Goal: Task Accomplishment & Management: Use online tool/utility

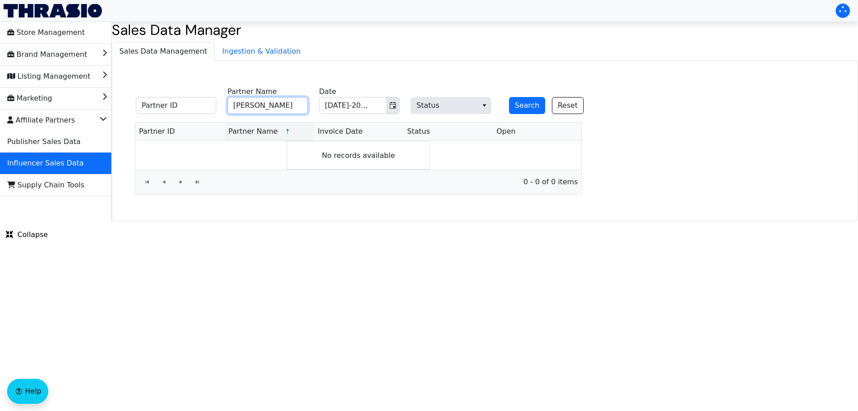
click at [279, 110] on input "[PERSON_NAME]" at bounding box center [268, 105] width 80 height 17
paste input "[PERSON_NAME]"
type input "[PERSON_NAME]"
click at [531, 107] on button "Search" at bounding box center [527, 105] width 36 height 17
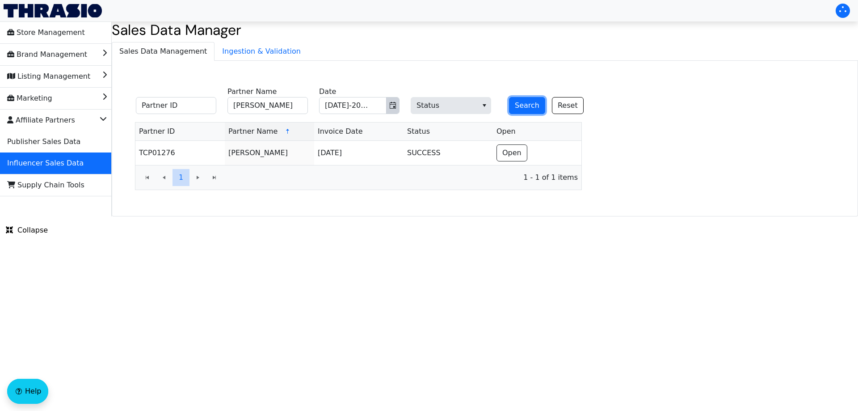
drag, startPoint x: 397, startPoint y: 104, endPoint x: 395, endPoint y: 110, distance: 6.1
click at [397, 104] on button "Toggle calendar" at bounding box center [392, 105] width 13 height 16
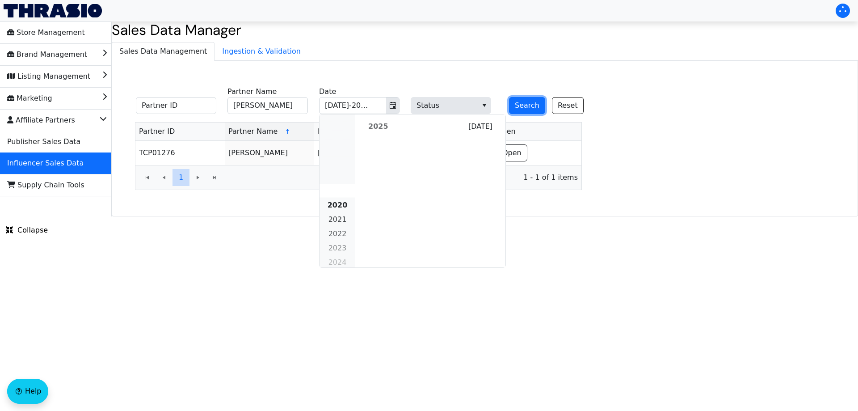
scroll to position [816, 0]
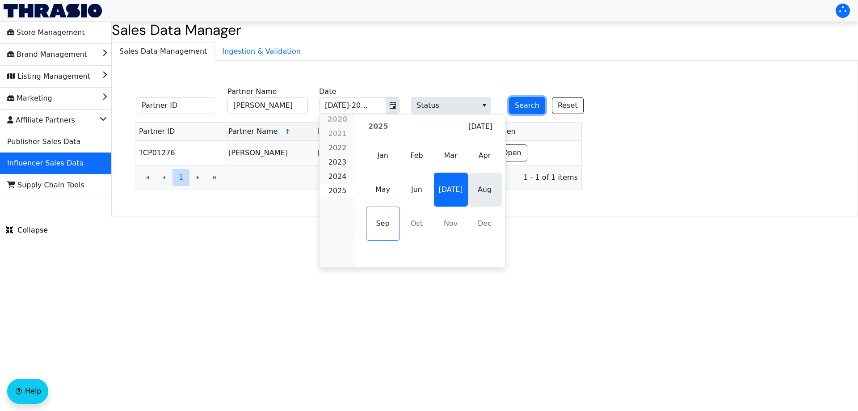
click at [491, 187] on span "Aug" at bounding box center [485, 190] width 34 height 34
type input "Aug-2025"
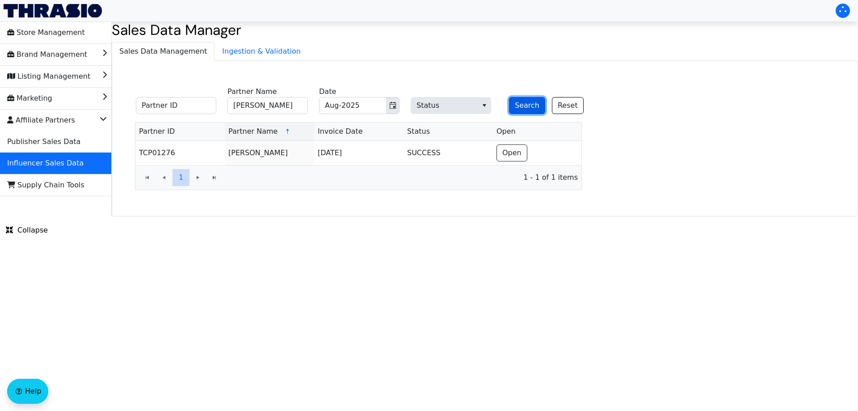
click at [528, 101] on button "Search" at bounding box center [527, 105] width 36 height 17
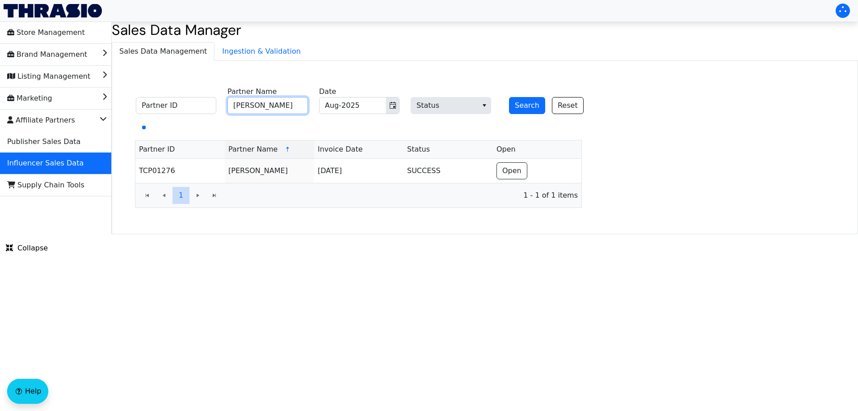
click at [266, 105] on input "[PERSON_NAME]" at bounding box center [268, 105] width 80 height 17
paste input "[PERSON_NAME]"
type input "[PERSON_NAME]"
click at [524, 105] on button "Search" at bounding box center [527, 105] width 36 height 17
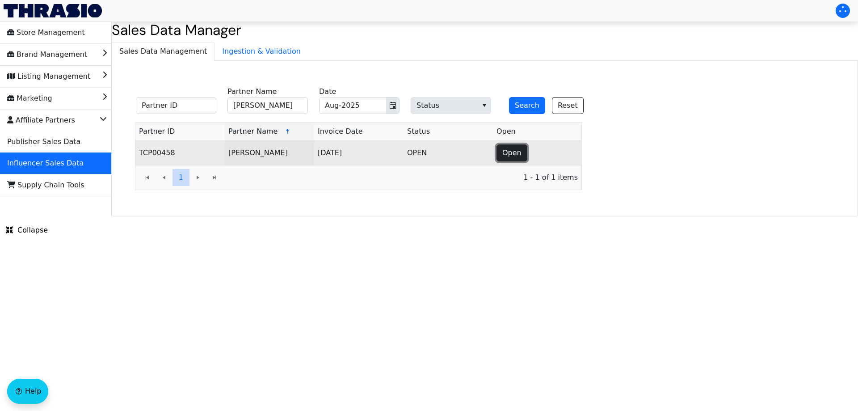
click at [508, 150] on span "Open" at bounding box center [512, 153] width 19 height 11
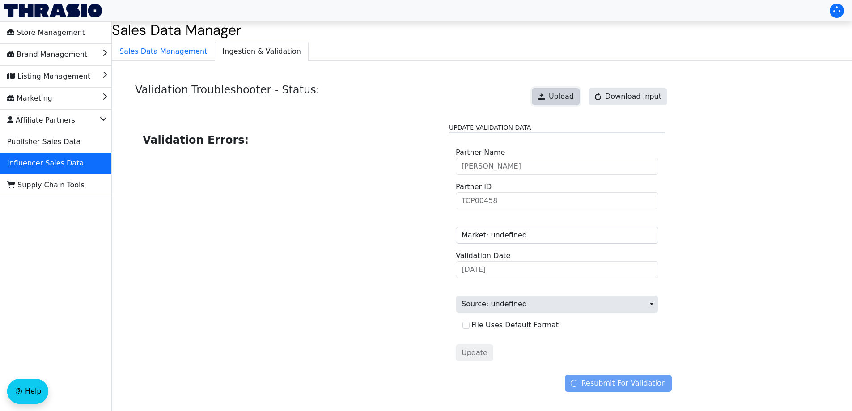
click at [561, 97] on span "Upload" at bounding box center [561, 96] width 25 height 11
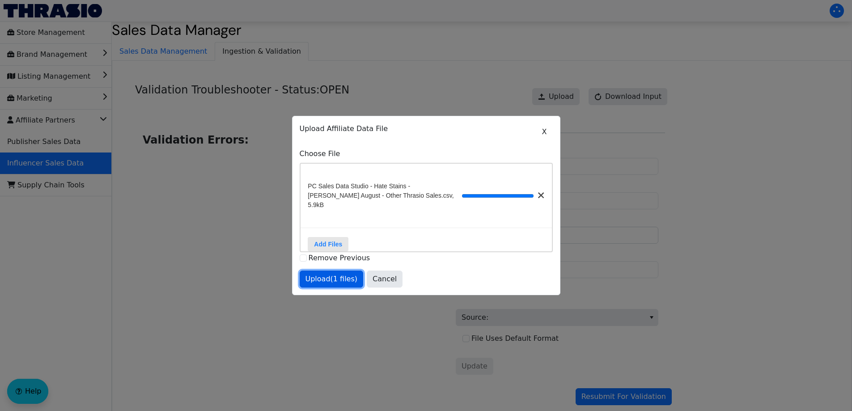
click at [334, 280] on span "Upload (1 files)" at bounding box center [331, 279] width 52 height 11
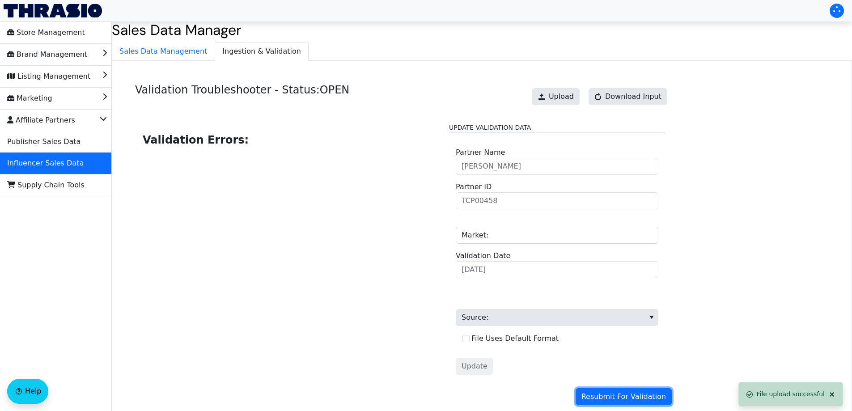
click at [634, 396] on span "Resubmit For Validation" at bounding box center [623, 396] width 85 height 11
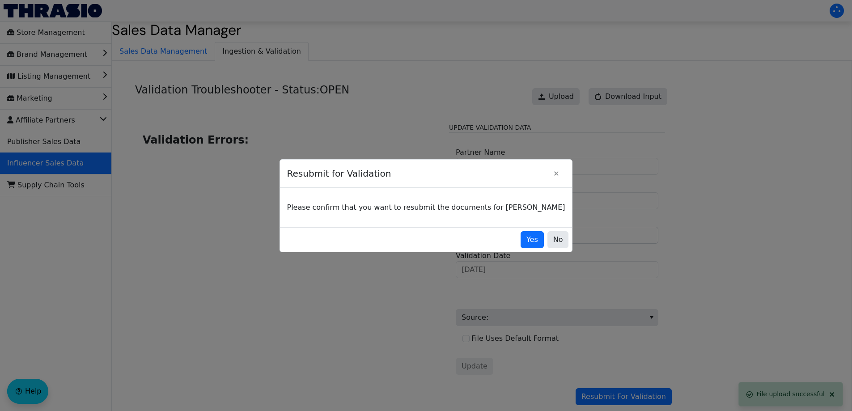
click at [501, 230] on div "Yes No" at bounding box center [426, 239] width 292 height 25
click at [520, 245] on button "Yes" at bounding box center [531, 239] width 23 height 17
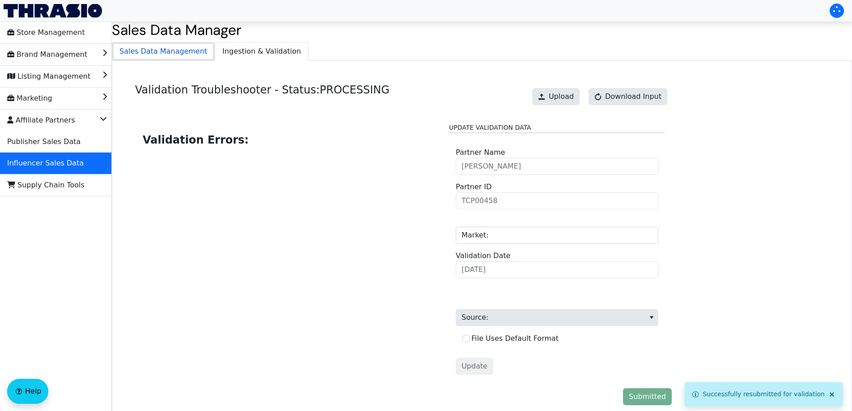
click at [168, 46] on span "Sales Data Management" at bounding box center [163, 51] width 102 height 18
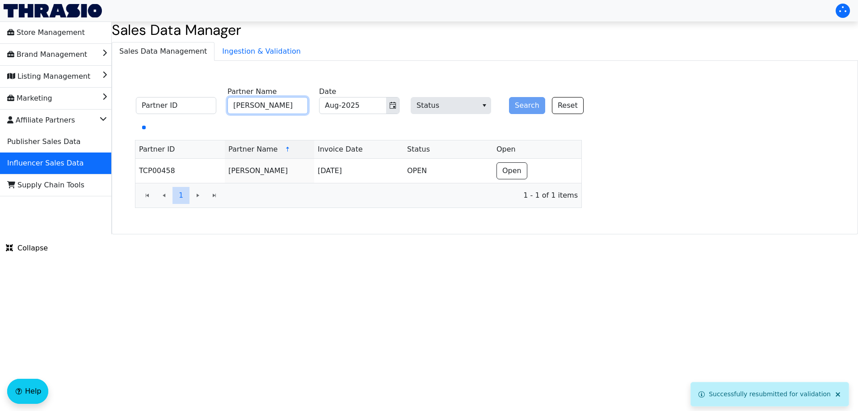
click at [281, 110] on input "[PERSON_NAME]" at bounding box center [268, 105] width 80 height 17
